Goal: Information Seeking & Learning: Learn about a topic

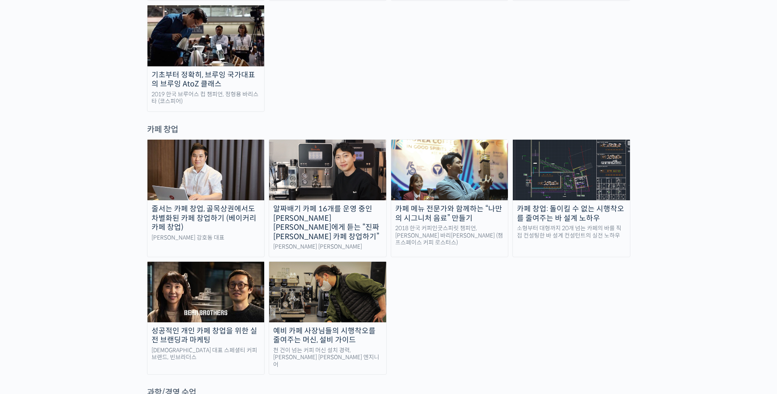
scroll to position [1513, 0]
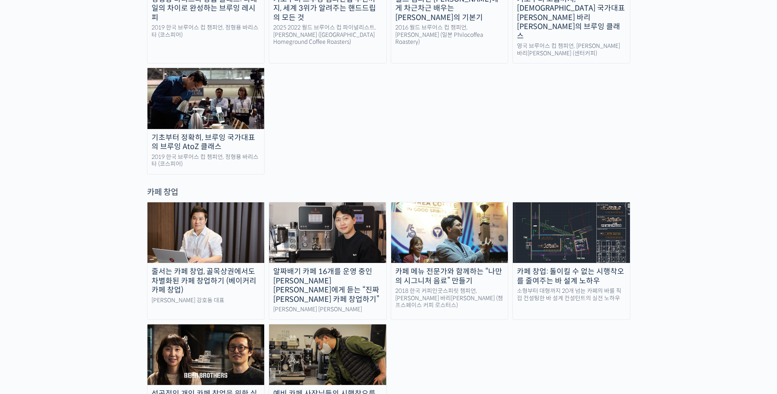
click at [420, 202] on img at bounding box center [449, 232] width 117 height 61
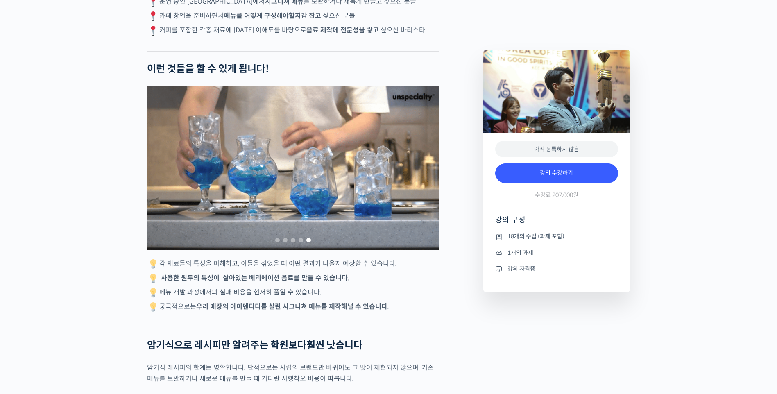
scroll to position [1615, 0]
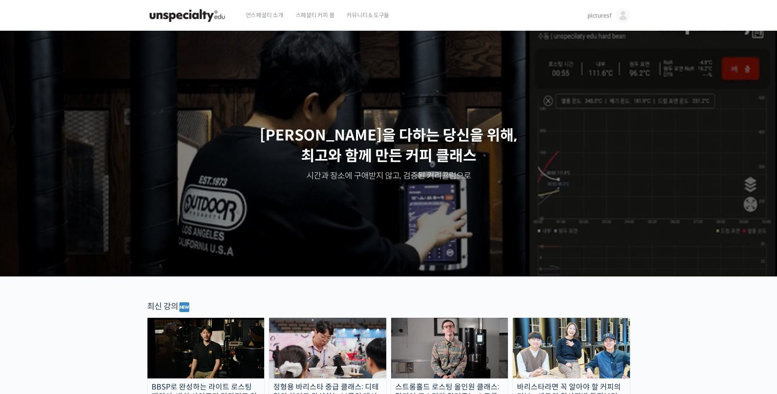
click at [606, 18] on span "picturesf" at bounding box center [599, 15] width 24 height 7
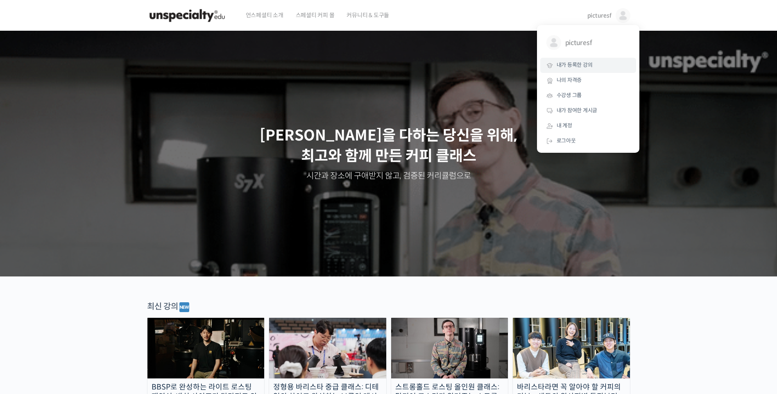
click at [594, 66] on link "내가 등록한 강의" at bounding box center [588, 65] width 96 height 15
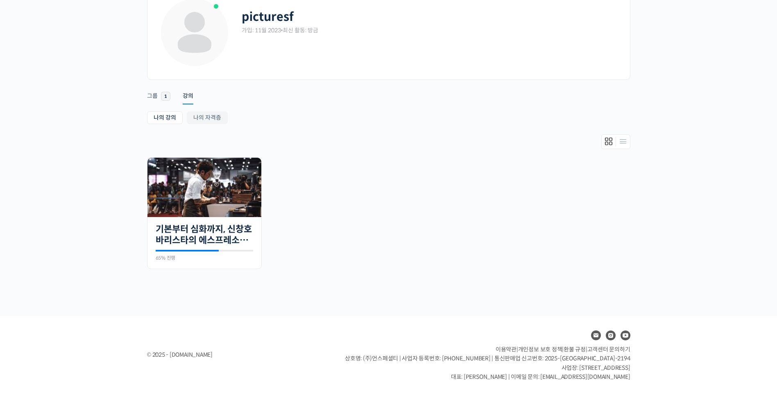
scroll to position [52, 0]
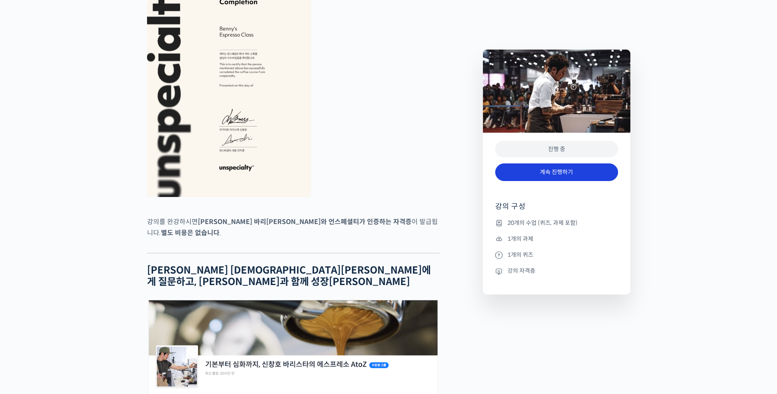
scroll to position [2999, 0]
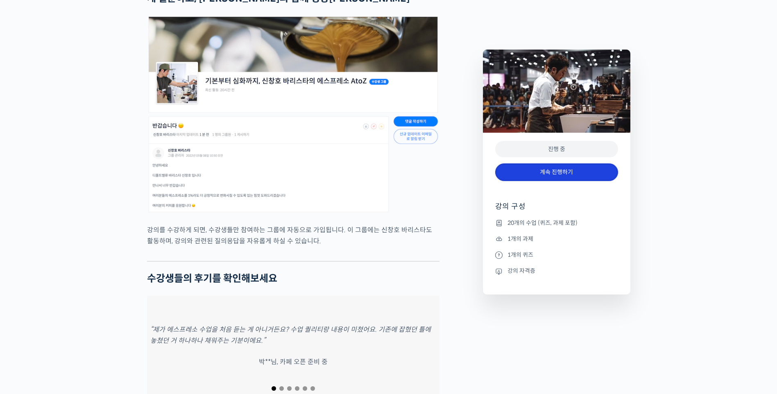
click at [554, 176] on link "계속 진행하기" at bounding box center [556, 172] width 123 height 18
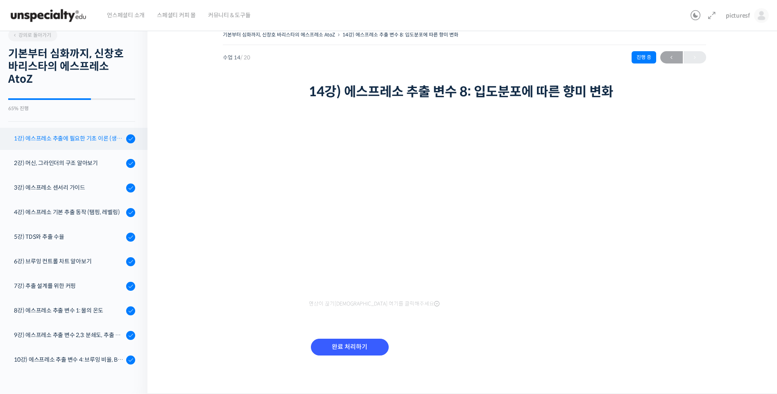
click at [56, 140] on div "1강) 에스프레소 추출에 필요한 기초 이론 (생두, 가공, 로스팅)" at bounding box center [69, 138] width 110 height 9
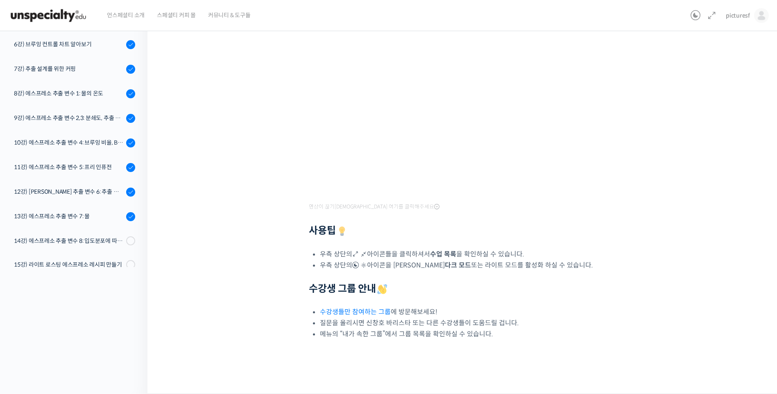
scroll to position [39, 0]
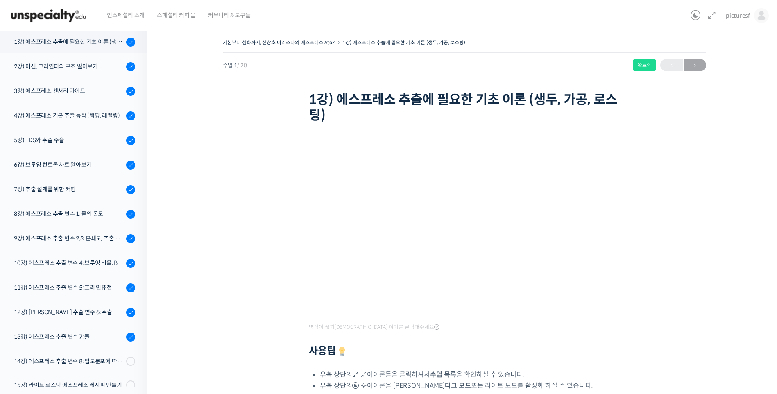
scroll to position [39, 0]
